Goal: Find specific page/section: Find specific page/section

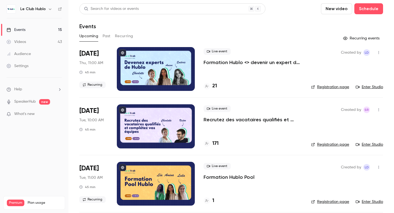
click at [156, 71] on div at bounding box center [156, 69] width 78 height 44
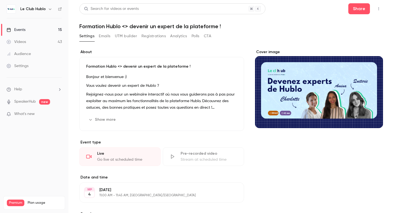
click at [379, 7] on icon "button" at bounding box center [379, 8] width 1 height 3
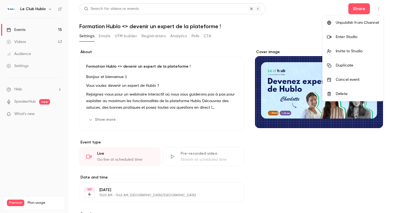
click at [341, 39] on div "Enter Studio" at bounding box center [357, 36] width 43 height 5
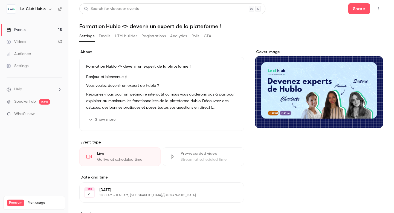
click at [381, 7] on button "button" at bounding box center [379, 8] width 9 height 9
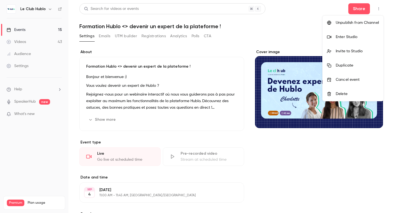
click at [357, 34] on div "Enter Studio" at bounding box center [357, 36] width 43 height 5
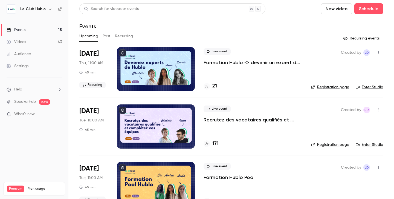
scroll to position [21, 0]
